Goal: Task Accomplishment & Management: Use online tool/utility

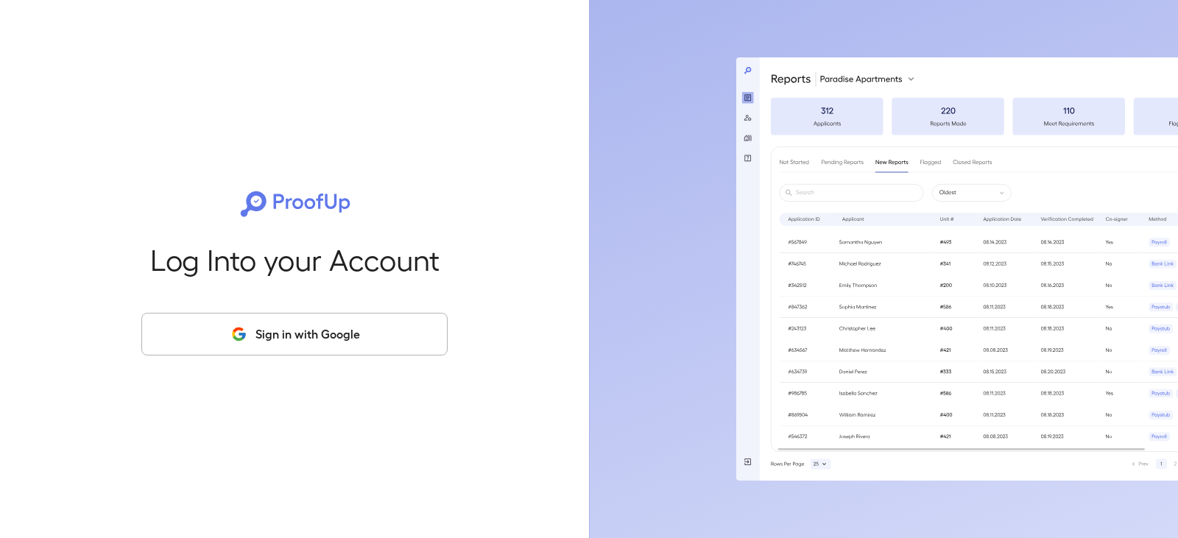
click at [321, 330] on button "Sign in with Google" at bounding box center [294, 334] width 306 height 43
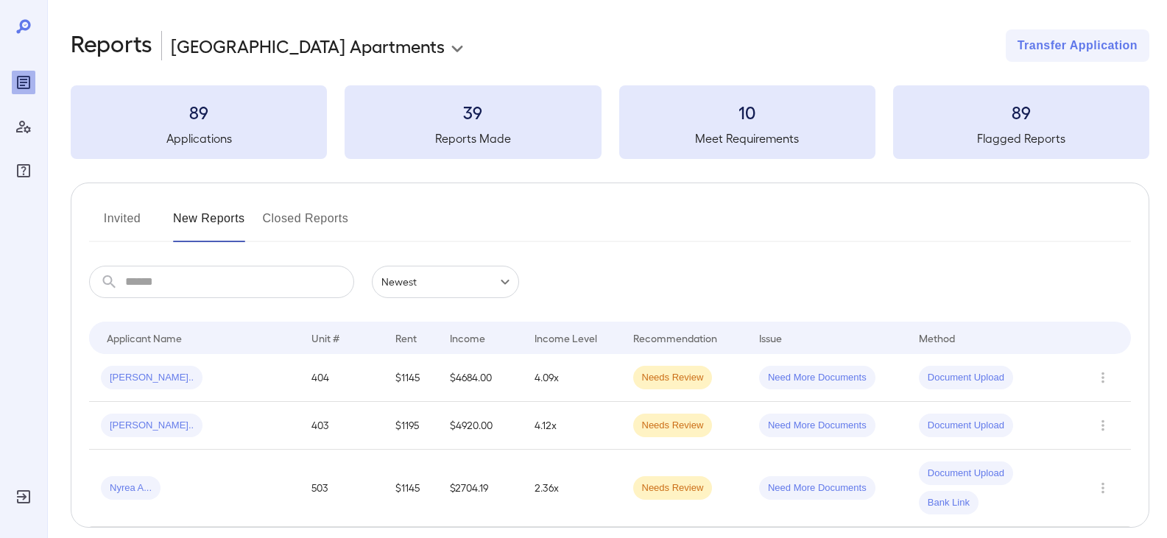
click at [101, 223] on button "Invited" at bounding box center [122, 224] width 66 height 35
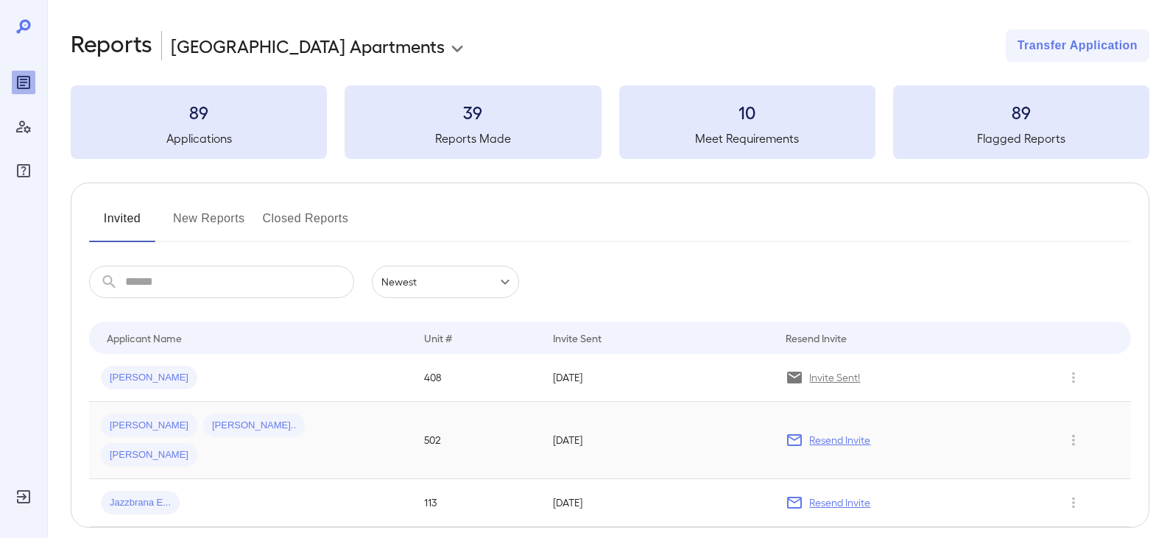
click at [373, 427] on div "[PERSON_NAME] [PERSON_NAME].. [PERSON_NAME]" at bounding box center [251, 440] width 300 height 53
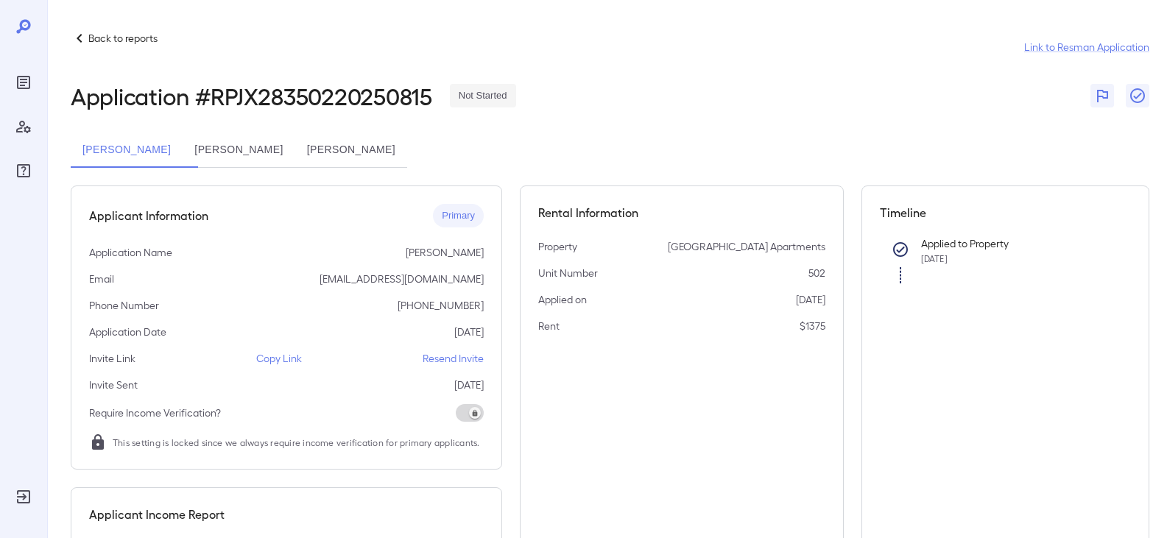
click at [289, 357] on p "Copy Link" at bounding box center [279, 358] width 46 height 15
